Goal: Transaction & Acquisition: Purchase product/service

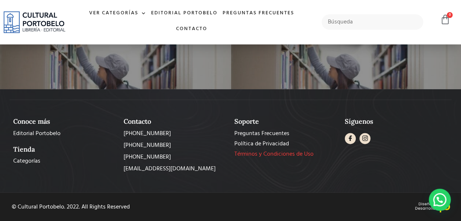
scroll to position [288, 0]
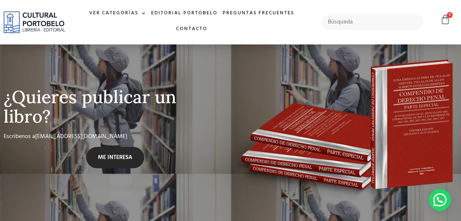
drag, startPoint x: 103, startPoint y: 143, endPoint x: 107, endPoint y: 143, distance: 3.7
click at [104, 153] on span "ME INTERESA" at bounding box center [115, 157] width 34 height 9
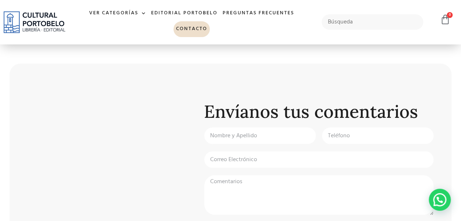
scroll to position [257, 0]
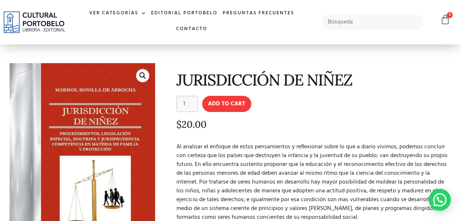
click at [437, 99] on form "JURISDICCIÓN DE NIÑEZ quantity 1 Add to cart" at bounding box center [312, 104] width 273 height 16
